Goal: Register for event/course

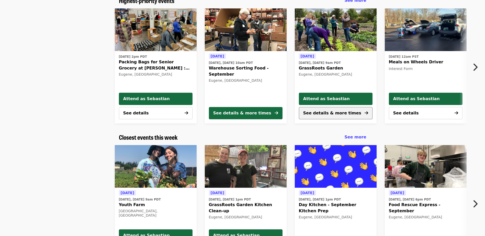
scroll to position [51, 0]
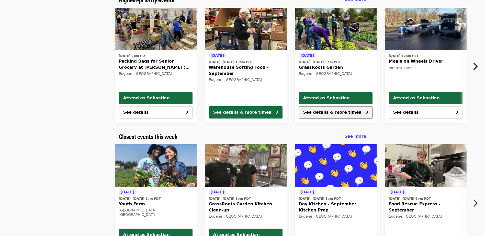
click at [340, 113] on span "See details & more times" at bounding box center [332, 112] width 58 height 5
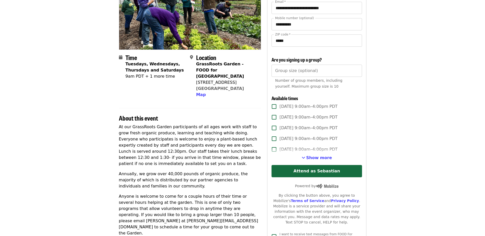
scroll to position [77, 0]
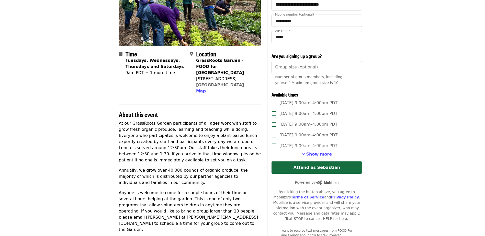
click at [321, 154] on span "Show more" at bounding box center [319, 154] width 26 height 5
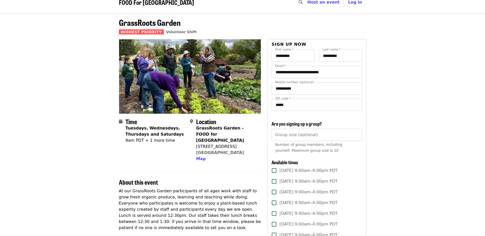
scroll to position [0, 0]
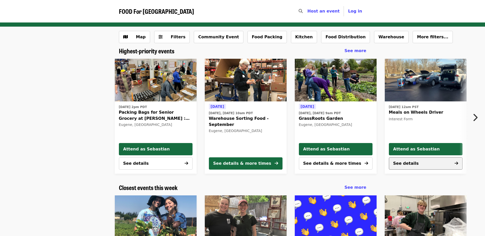
click at [414, 164] on button "See details" at bounding box center [426, 163] width 74 height 12
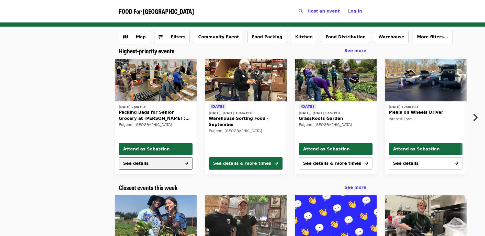
click at [147, 163] on button "See details" at bounding box center [156, 163] width 74 height 12
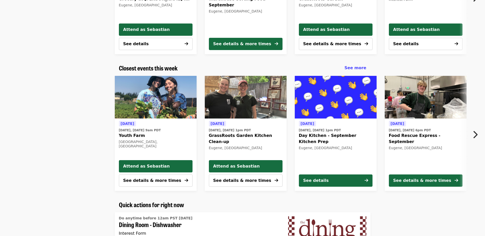
scroll to position [128, 0]
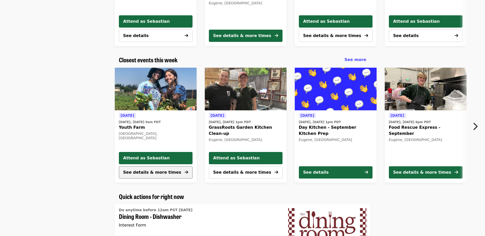
click at [166, 176] on button "See details & more times" at bounding box center [156, 172] width 74 height 12
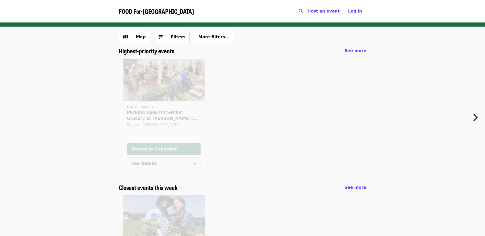
scroll to position [94, 0]
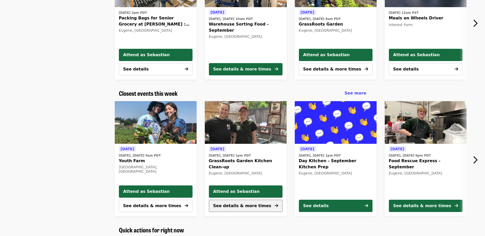
click at [245, 207] on span "See details & more times" at bounding box center [242, 205] width 58 height 5
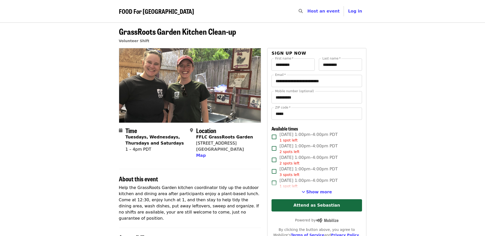
click at [310, 193] on span "Show more" at bounding box center [319, 192] width 26 height 5
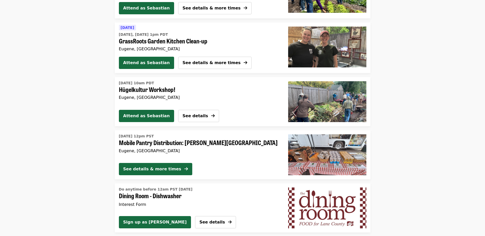
scroll to position [586, 0]
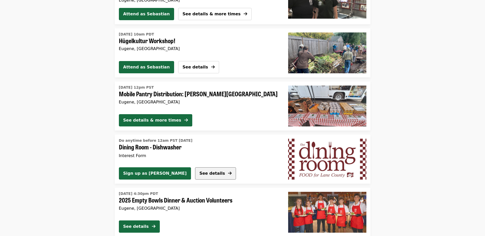
click at [199, 175] on span "See details" at bounding box center [212, 173] width 26 height 5
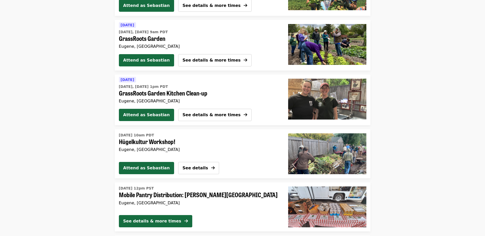
scroll to position [486, 0]
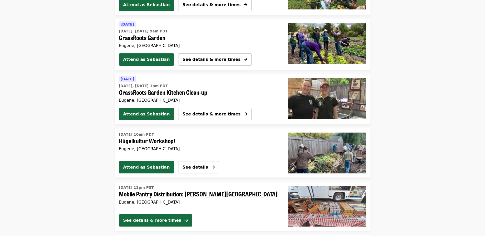
click at [90, 173] on li "[DATE] 10am PDT Hügelkultur Workshop! [PERSON_NAME], OR Attend as [PERSON_NAME]…" at bounding box center [242, 153] width 485 height 49
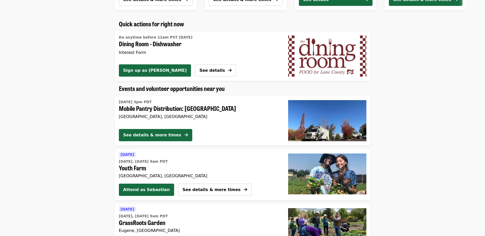
scroll to position [256, 0]
